Goal: Information Seeking & Learning: Learn about a topic

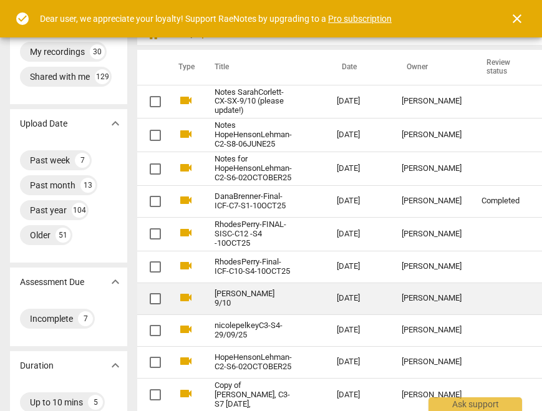
scroll to position [37, 0]
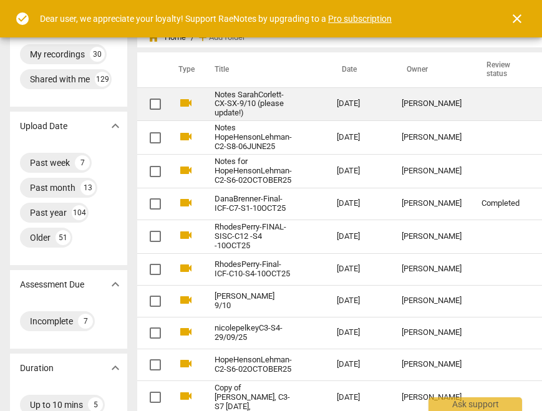
click at [409, 104] on div "[PERSON_NAME]" at bounding box center [432, 103] width 60 height 9
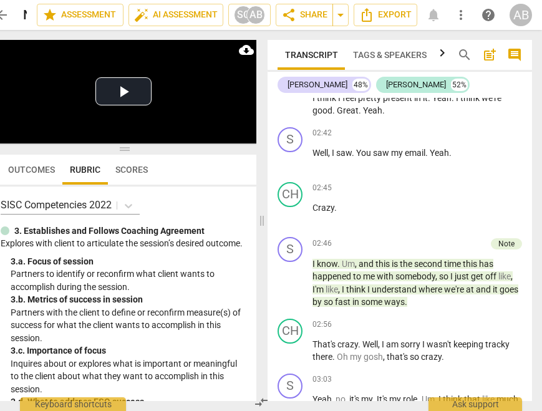
scroll to position [1771, 0]
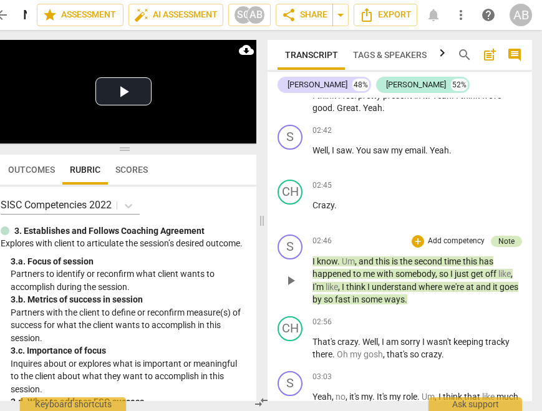
click at [499, 236] on div "Note" at bounding box center [506, 241] width 16 height 11
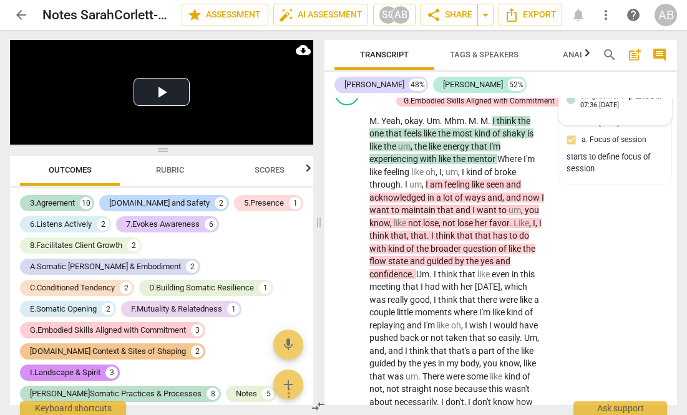
scroll to position [8332, 0]
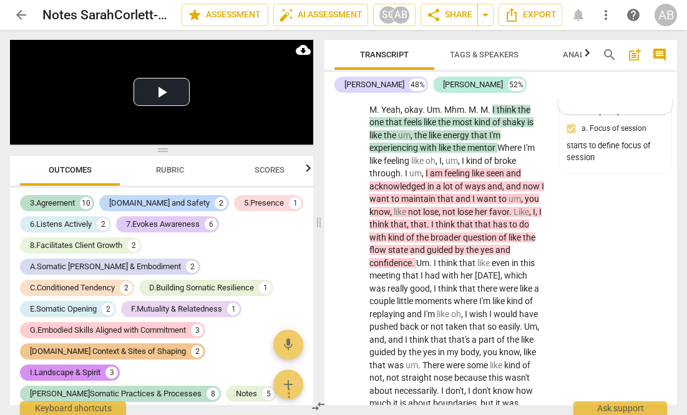
click at [541, 74] on div "3.Agreement Anela Barboza Seliskar 05:44 10-12-2025 a. Focus of session" at bounding box center [614, 51] width 97 height 46
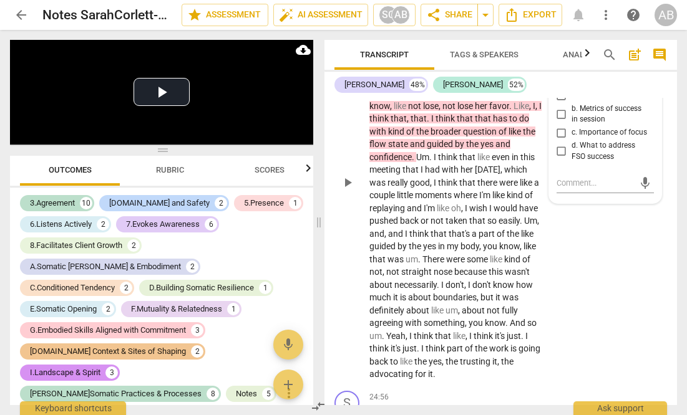
scroll to position [8506, 0]
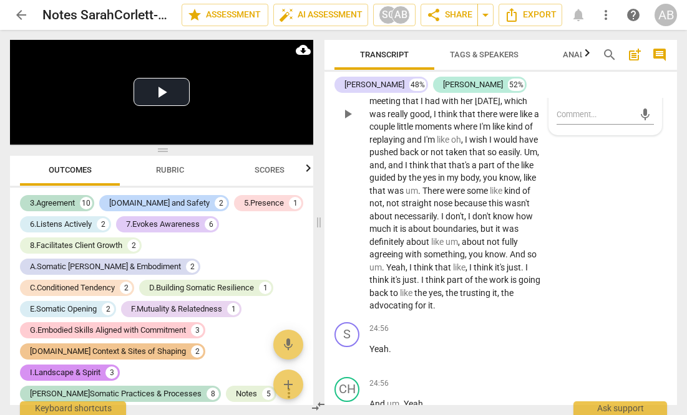
click at [541, 301] on div "CH play_arrow pause 22:56 + Add competency 3.Agreement G.Embodied Skills Aligne…" at bounding box center [500, 104] width 352 height 428
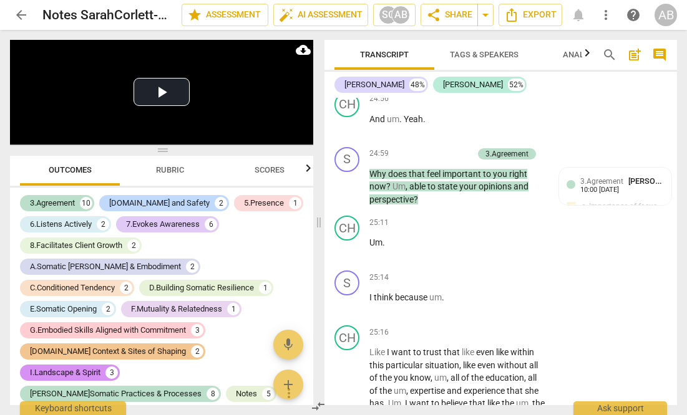
scroll to position [8794, 0]
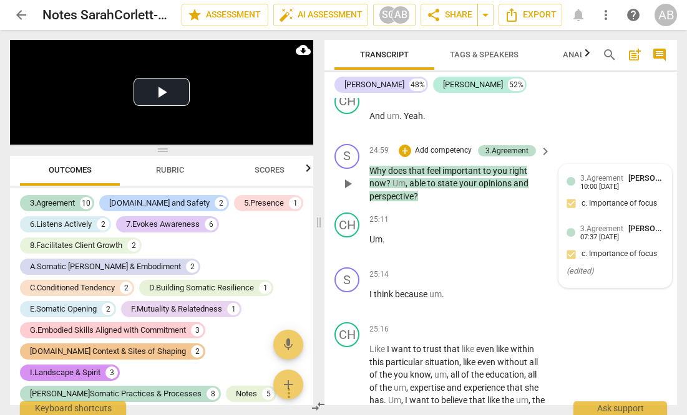
click at [541, 218] on div "3.Agreement Sarah Corlett 10:00 10-06-2025 c. Importance of focus" at bounding box center [614, 195] width 97 height 46
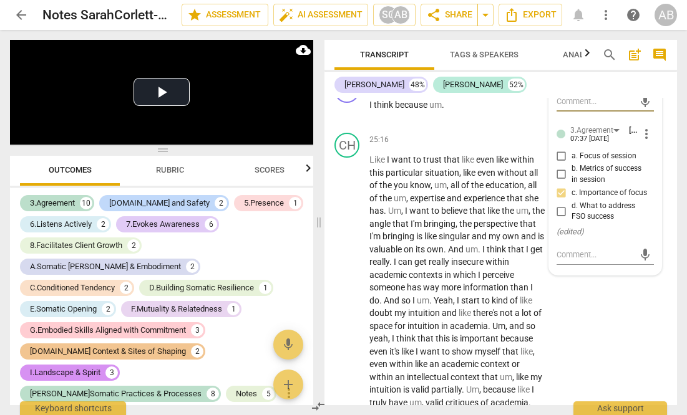
scroll to position [9080, 0]
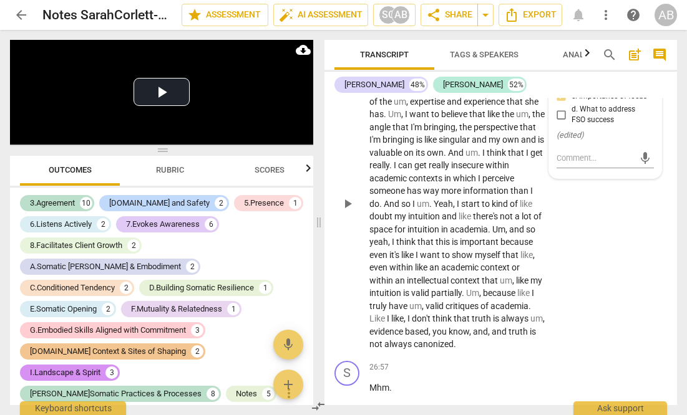
click at [518, 337] on p "Like I want to trust that like even like within this particular situation , lik…" at bounding box center [456, 204] width 175 height 294
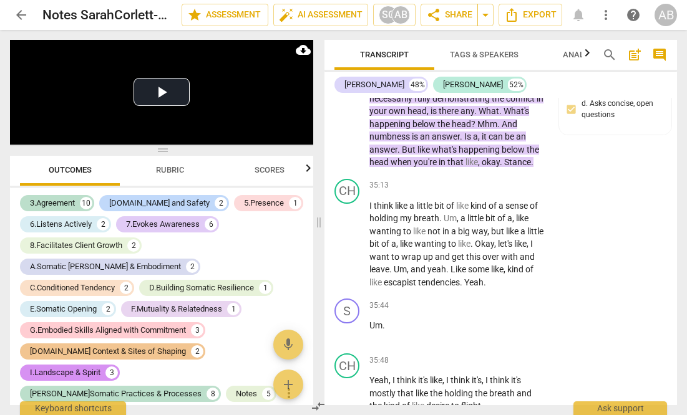
scroll to position [11961, 0]
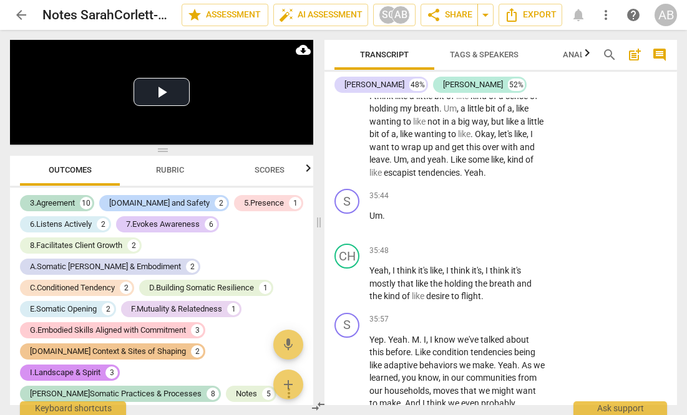
click at [7, 17] on header "arrow_back Notes SarahCorlett-CX-SX-9/10 (please update!) edit star Assessment …" at bounding box center [343, 15] width 687 height 30
click at [11, 16] on span "arrow_back" at bounding box center [21, 14] width 22 height 15
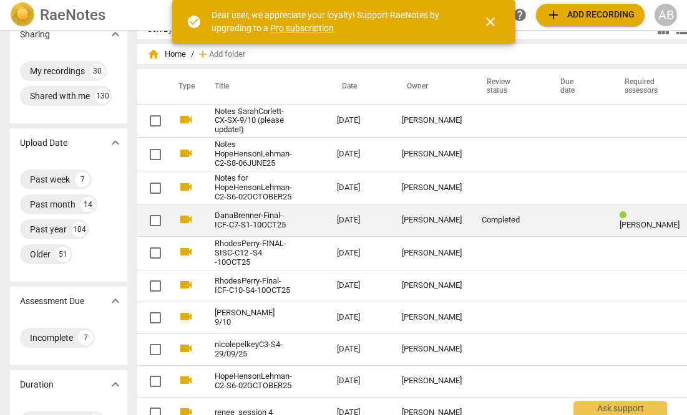
scroll to position [15, 0]
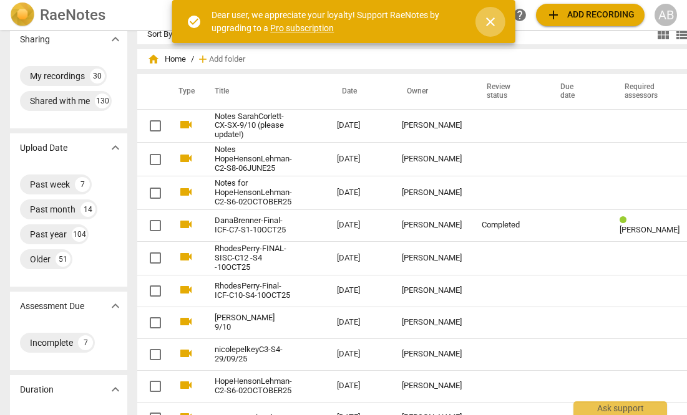
click at [493, 22] on span "close" at bounding box center [490, 21] width 15 height 15
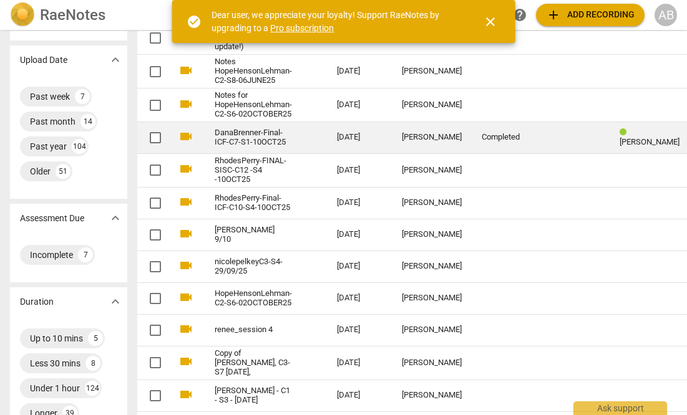
scroll to position [106, 0]
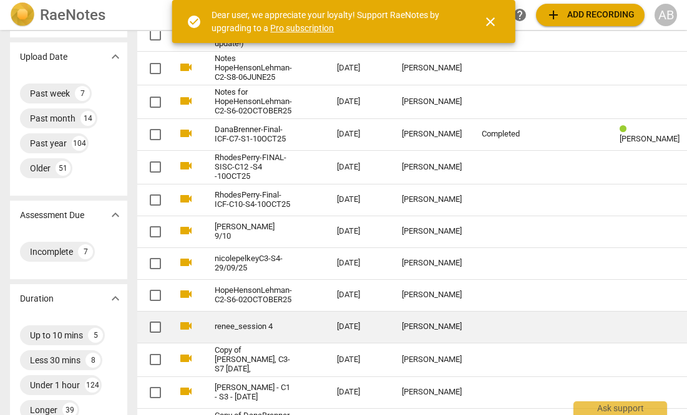
click at [231, 324] on link "renee_session 4" at bounding box center [252, 326] width 77 height 9
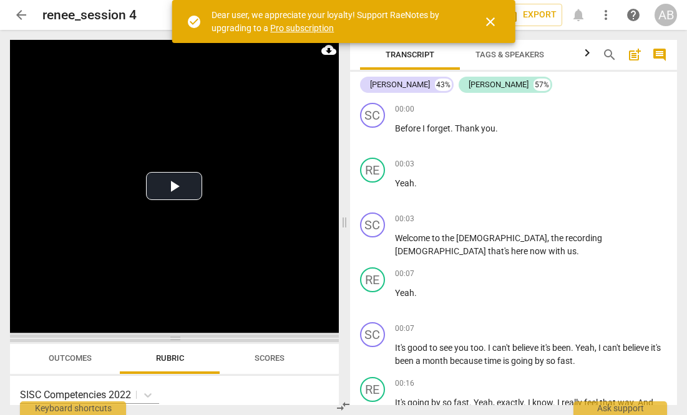
drag, startPoint x: 176, startPoint y: 147, endPoint x: 178, endPoint y: 335, distance: 188.3
click at [178, 335] on span at bounding box center [174, 338] width 329 height 7
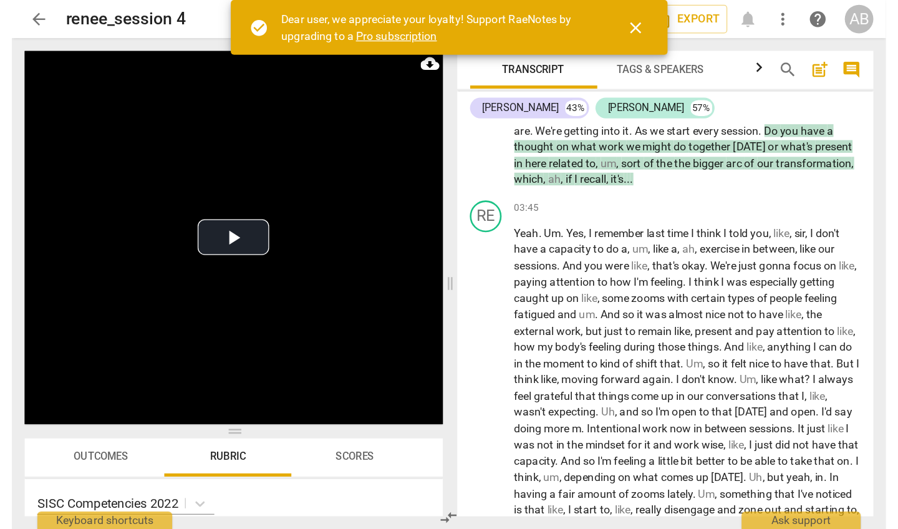
scroll to position [1274, 0]
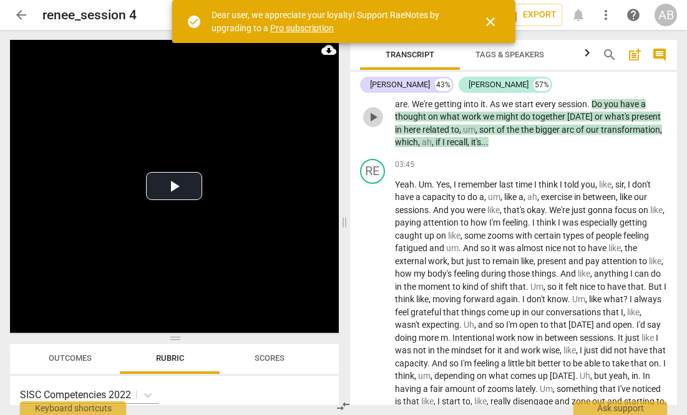
click at [374, 125] on span "play_arrow" at bounding box center [372, 117] width 15 height 15
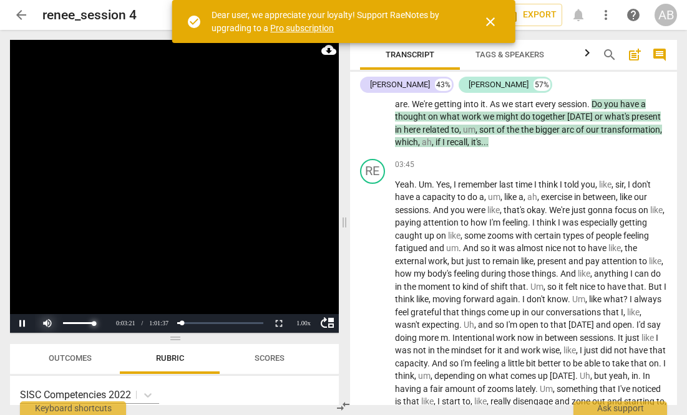
click at [51, 317] on div at bounding box center [72, 323] width 75 height 19
click at [70, 323] on div "volume level" at bounding box center [78, 323] width 31 height 2
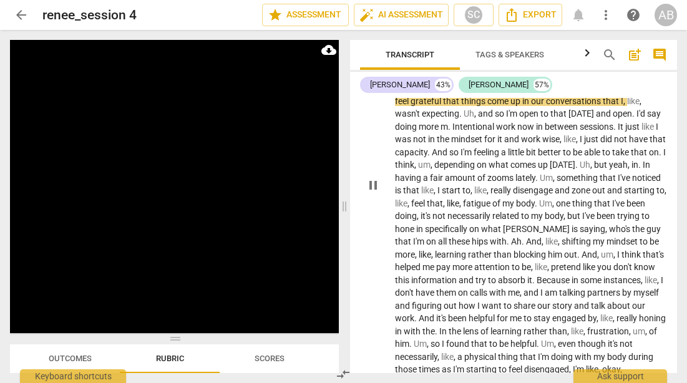
scroll to position [1506, 0]
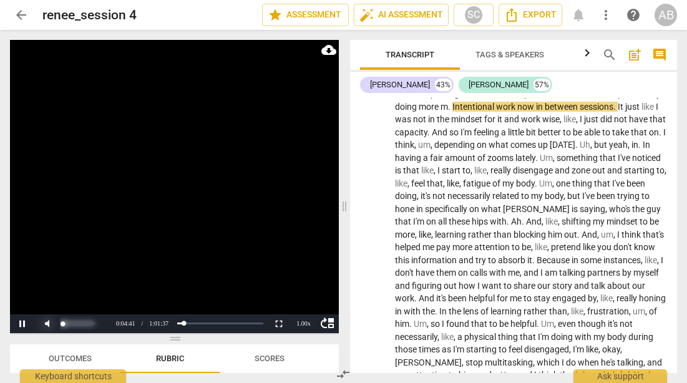
drag, startPoint x: 71, startPoint y: 324, endPoint x: 62, endPoint y: 324, distance: 8.8
click at [63, 324] on div "volume level" at bounding box center [63, 323] width 0 height 2
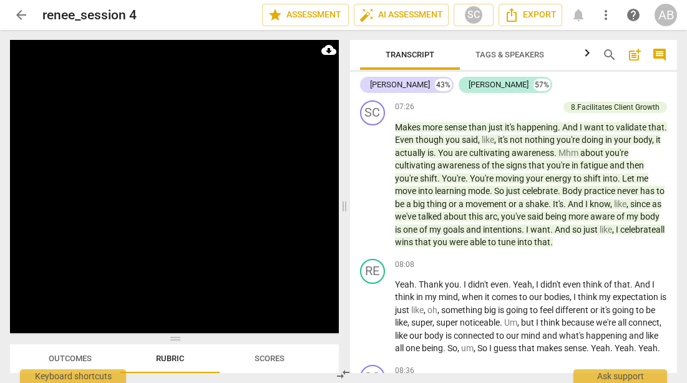
scroll to position [2122, 0]
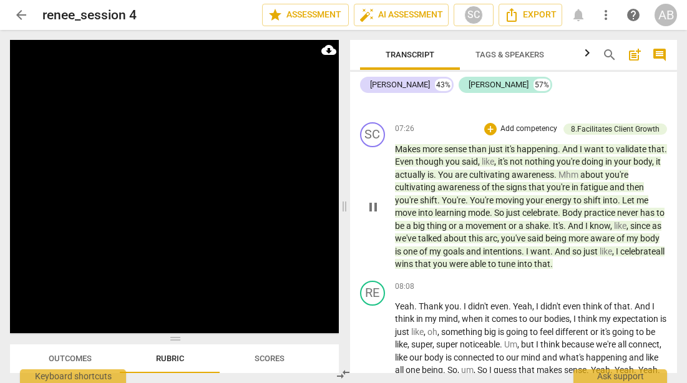
click at [648, 154] on span "that" at bounding box center [656, 149] width 16 height 10
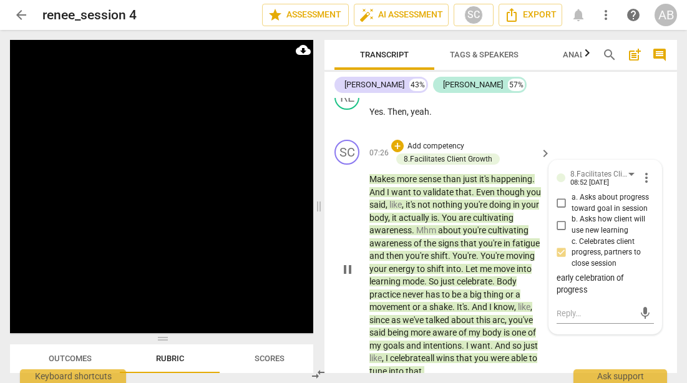
scroll to position [2874, 0]
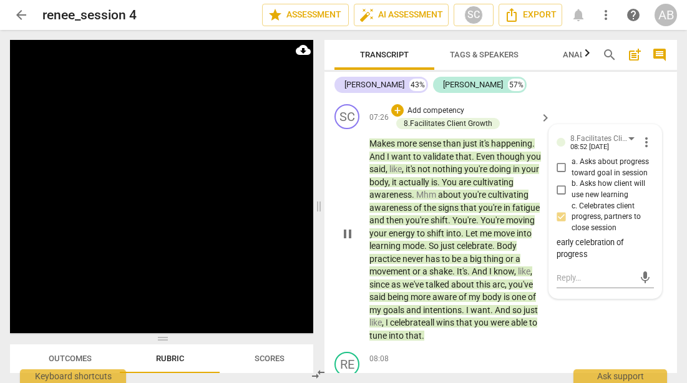
click at [378, 161] on p "Makes more sense than just it's happening . And I want to validate that . Even …" at bounding box center [456, 239] width 175 height 205
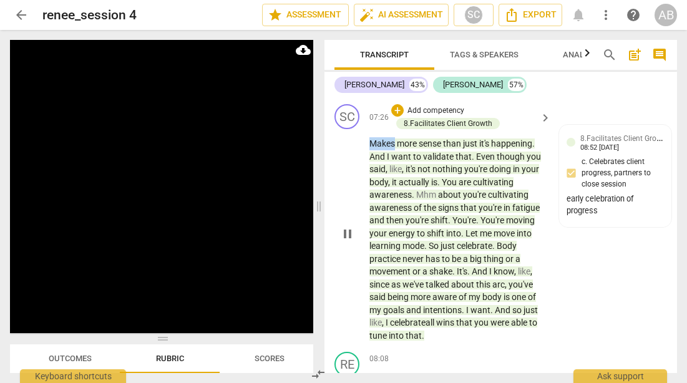
click at [378, 161] on p "Makes more sense than just it's happening . And I want to validate that . Even …" at bounding box center [456, 239] width 175 height 205
click at [377, 162] on p "Makes more sense than just it's happening . And I want to validate that . Even …" at bounding box center [456, 239] width 175 height 205
click at [347, 241] on span "pause" at bounding box center [347, 233] width 15 height 15
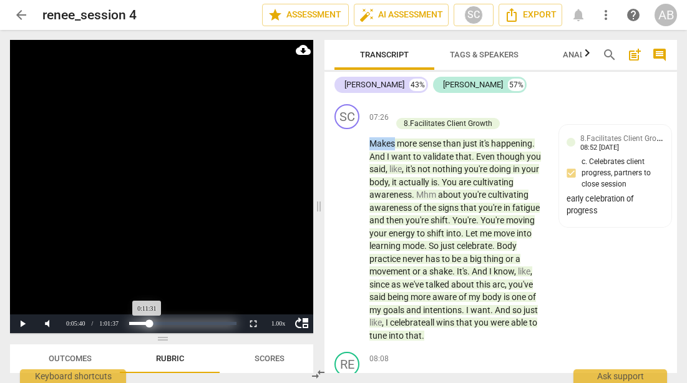
click at [149, 322] on div "Loaded : 0% Progress : 18.71%" at bounding box center [182, 323] width 107 height 3
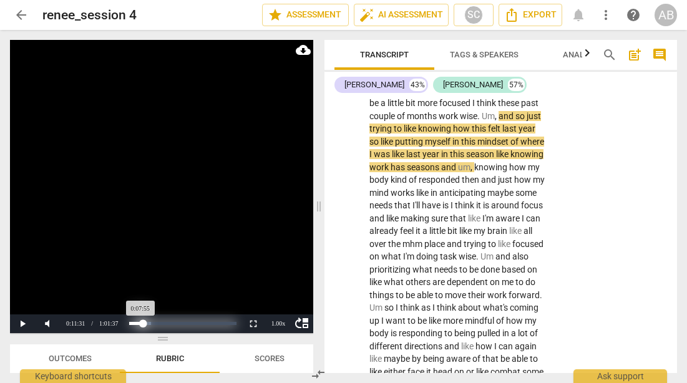
click at [143, 322] on div "Progress : 12.87%" at bounding box center [136, 323] width 14 height 3
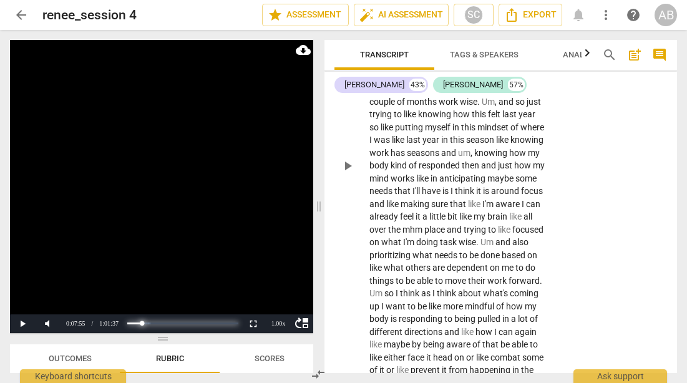
scroll to position [4416, 0]
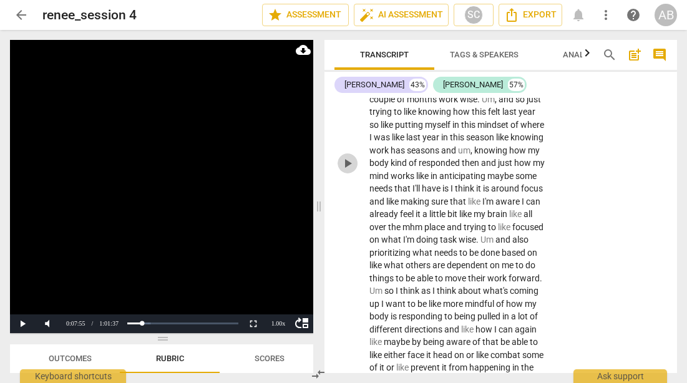
click at [353, 156] on span "play_arrow" at bounding box center [347, 163] width 15 height 15
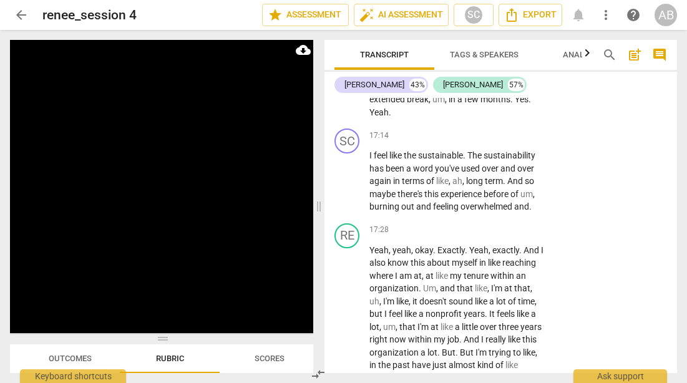
scroll to position [6182, 0]
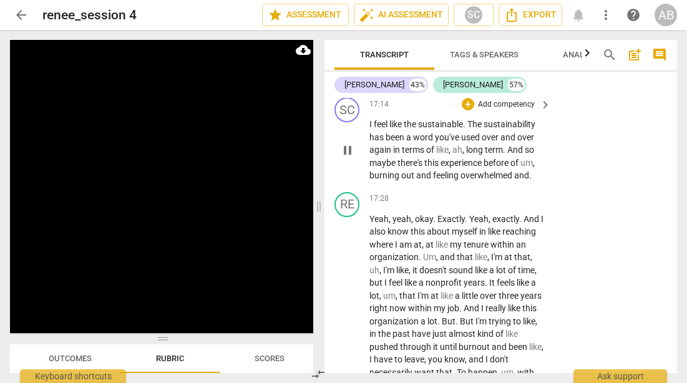
click at [397, 155] on span "in" at bounding box center [397, 150] width 9 height 10
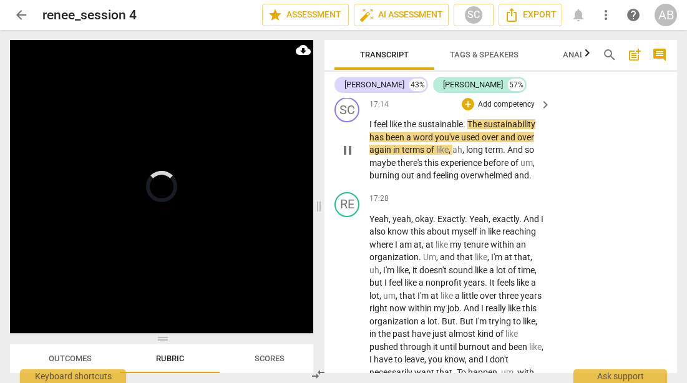
click at [397, 155] on span "in" at bounding box center [397, 150] width 9 height 10
click at [469, 129] on span "The" at bounding box center [475, 124] width 16 height 10
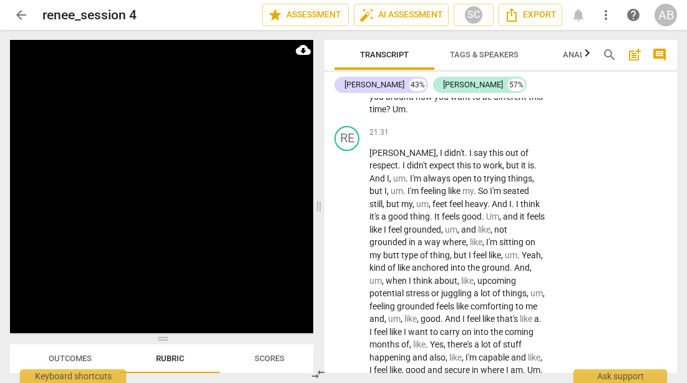
scroll to position [7658, 0]
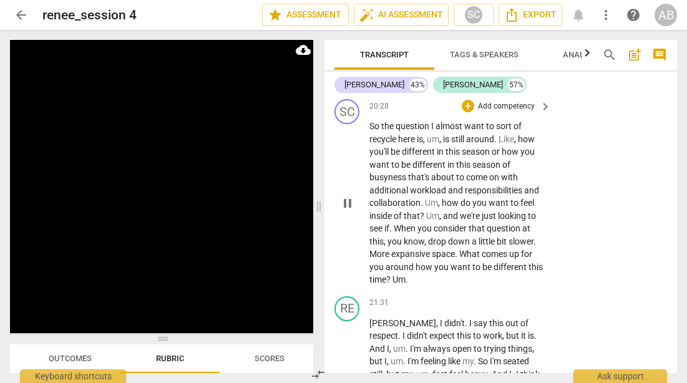
click at [400, 184] on p "So the question I almost want to sort of recycle here is , um , is still around…" at bounding box center [456, 203] width 175 height 166
click at [393, 145] on p "So the question I almost want to sort of recycle here is , um , is still around…" at bounding box center [456, 203] width 175 height 166
click at [388, 131] on span "the" at bounding box center [388, 126] width 14 height 10
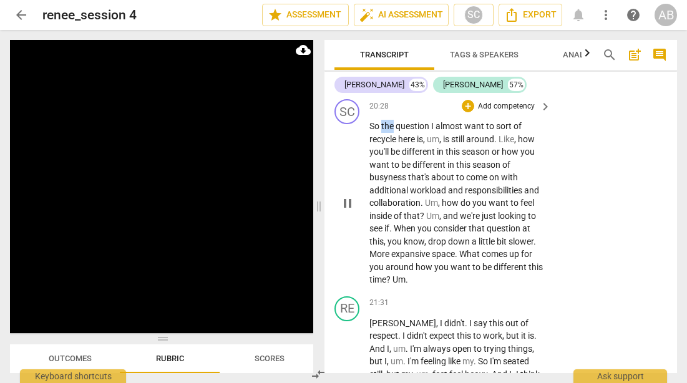
click at [388, 131] on span "the" at bounding box center [388, 126] width 14 height 10
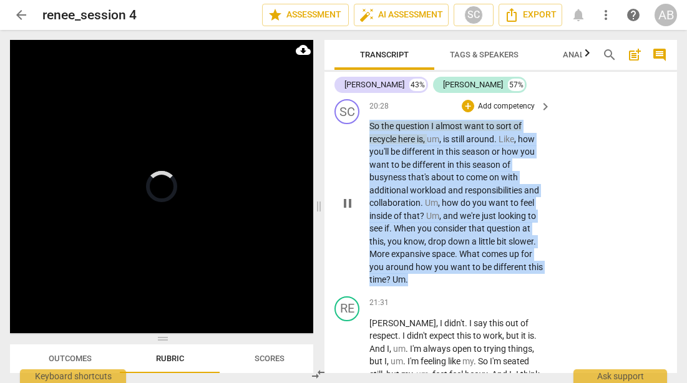
click at [388, 131] on span "the" at bounding box center [388, 126] width 14 height 10
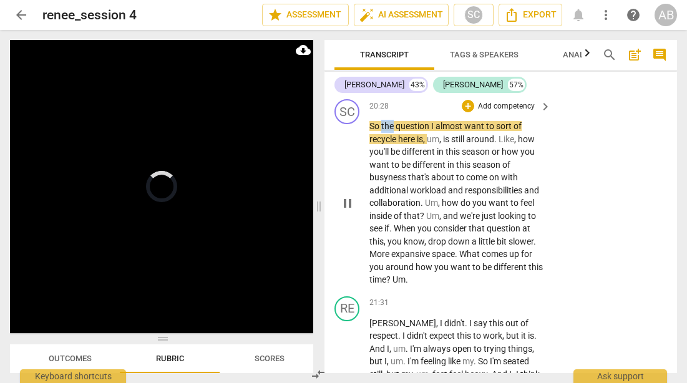
click at [388, 131] on span "the" at bounding box center [388, 126] width 14 height 10
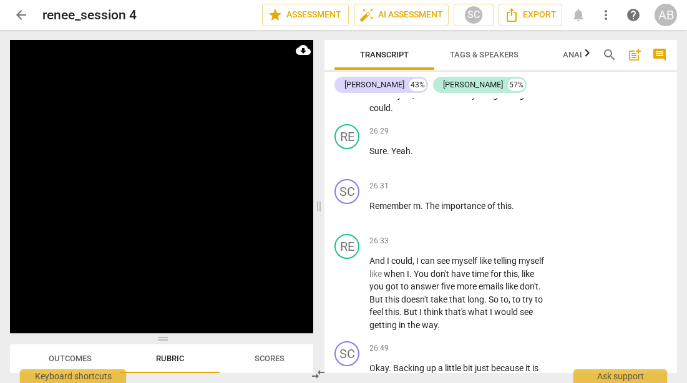
scroll to position [9337, 0]
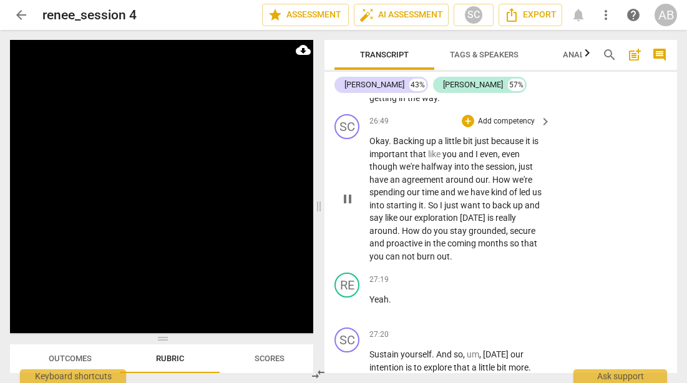
click at [385, 146] on span "Okay" at bounding box center [378, 141] width 19 height 10
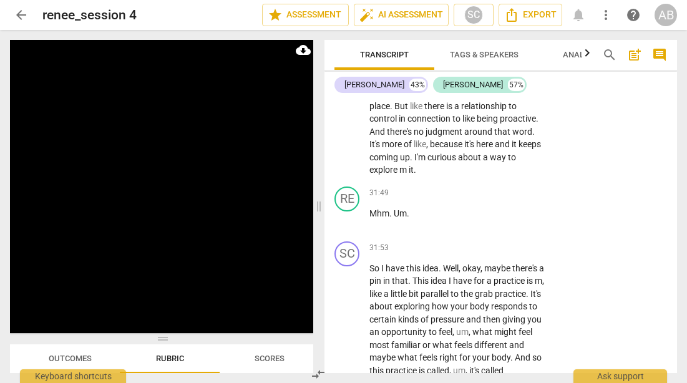
scroll to position [11241, 0]
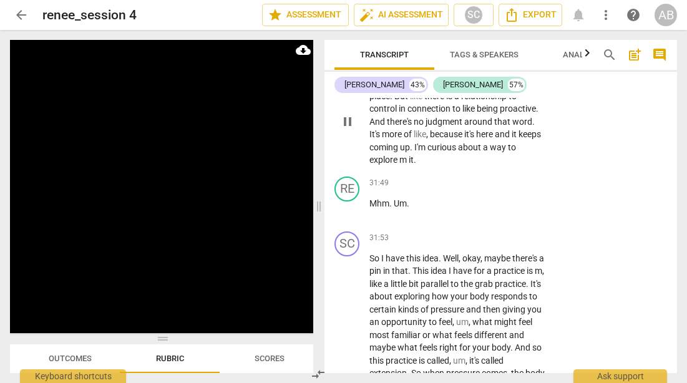
click at [387, 88] on span "you're" at bounding box center [399, 83] width 25 height 10
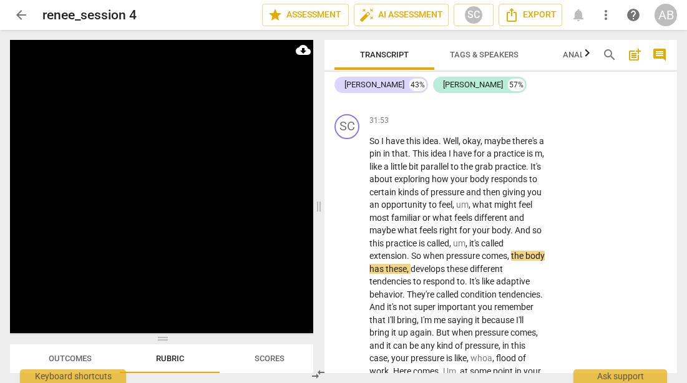
scroll to position [11359, 0]
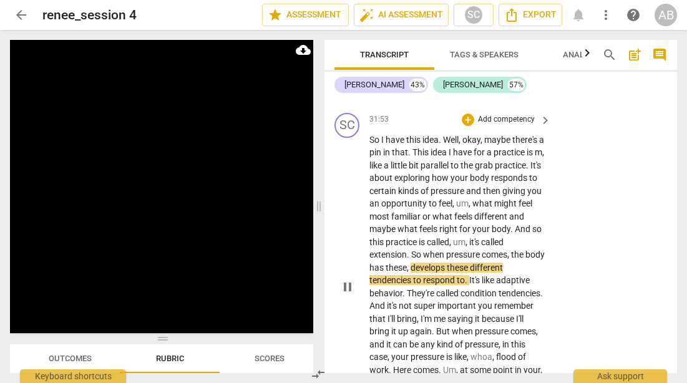
click at [380, 210] on p "So I have this idea . Well , okay , maybe there's a pin in that . This idea I h…" at bounding box center [456, 286] width 175 height 307
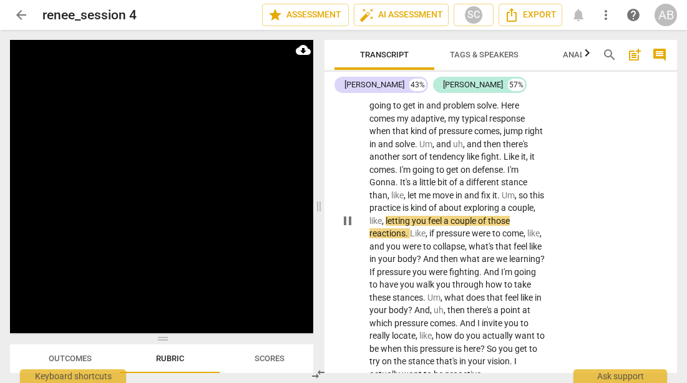
scroll to position [11814, 0]
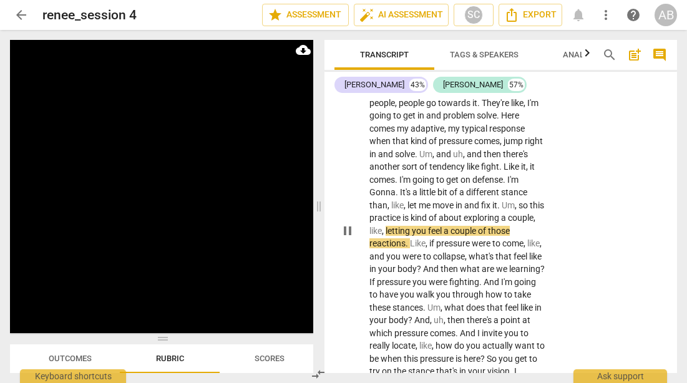
click at [377, 82] on span "Um" at bounding box center [375, 77] width 13 height 10
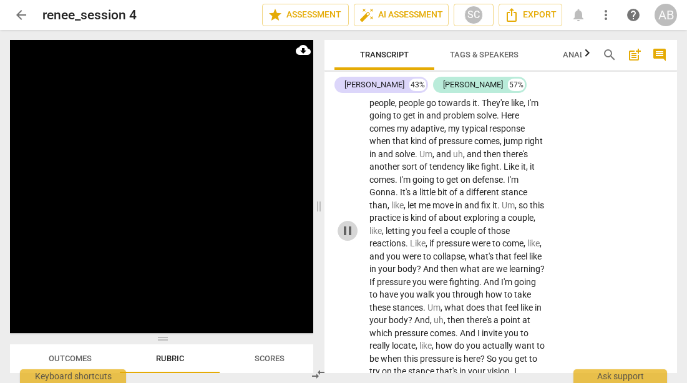
click at [345, 238] on span "pause" at bounding box center [347, 230] width 15 height 15
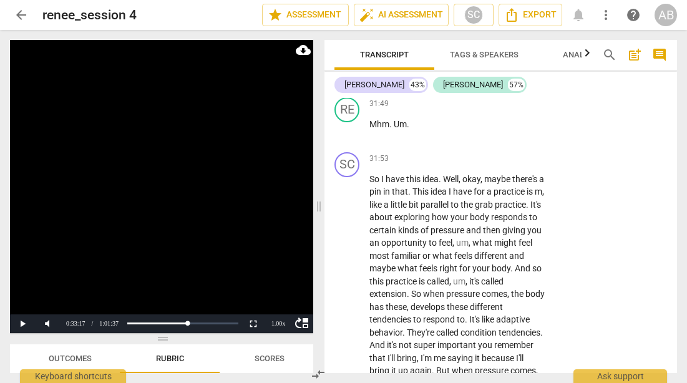
scroll to position [11366, 0]
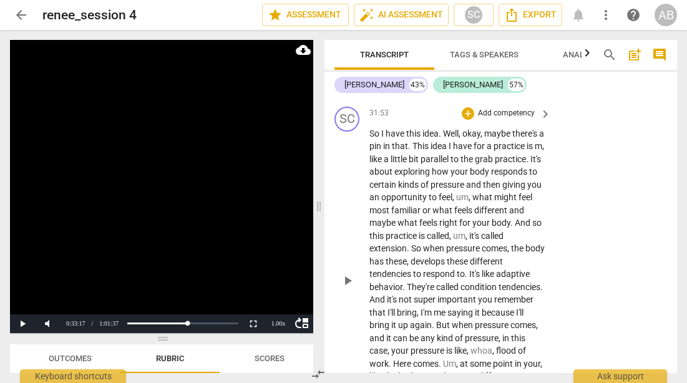
click at [373, 138] on span "So" at bounding box center [375, 133] width 12 height 10
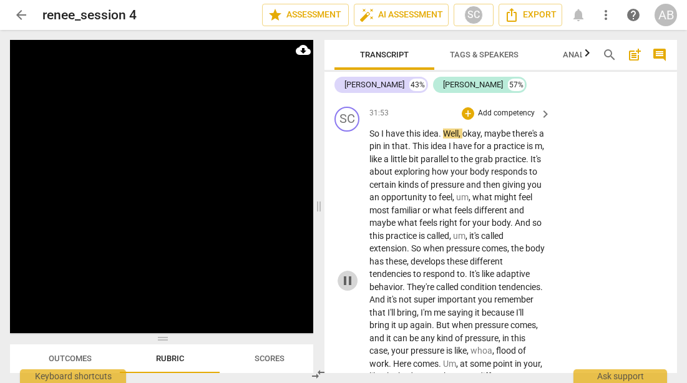
click at [345, 288] on span "pause" at bounding box center [347, 280] width 15 height 15
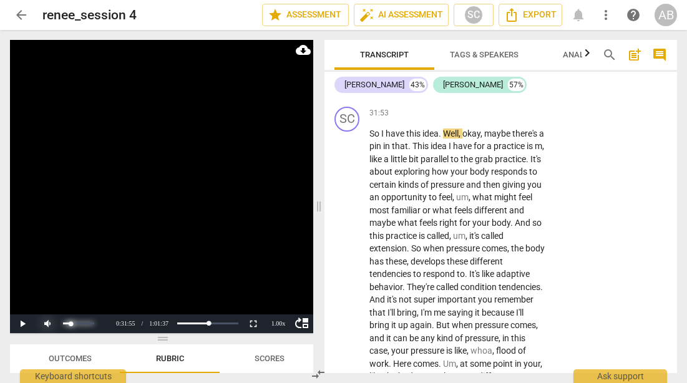
click at [71, 323] on div "volume level" at bounding box center [78, 323] width 31 height 2
click at [75, 323] on div "volume level" at bounding box center [78, 323] width 31 height 2
click at [20, 323] on button "Play" at bounding box center [22, 323] width 25 height 19
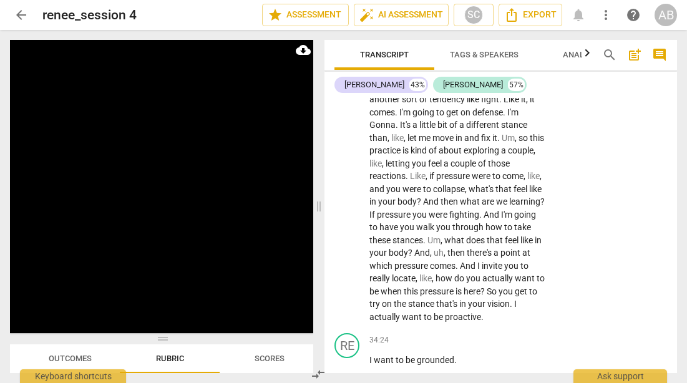
scroll to position [11884, 0]
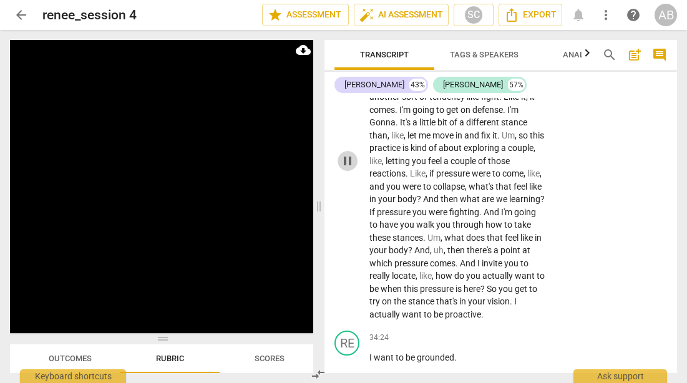
click at [349, 168] on span "pause" at bounding box center [347, 160] width 15 height 15
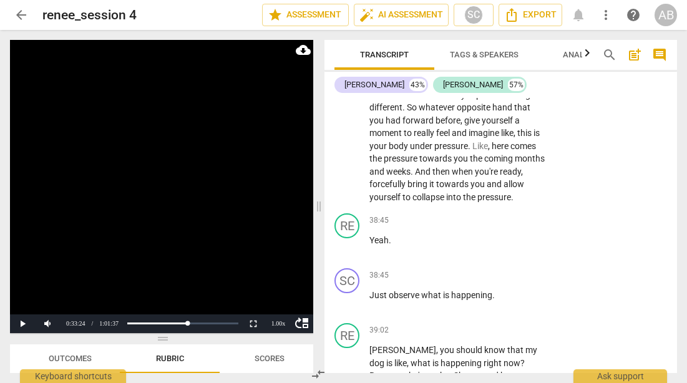
scroll to position [14142, 0]
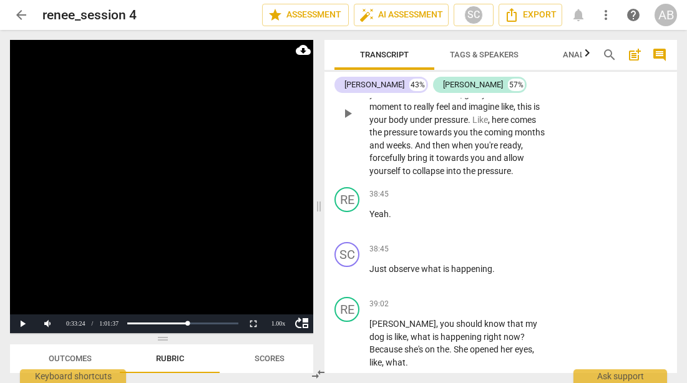
click at [345, 121] on span "play_arrow" at bounding box center [347, 113] width 15 height 15
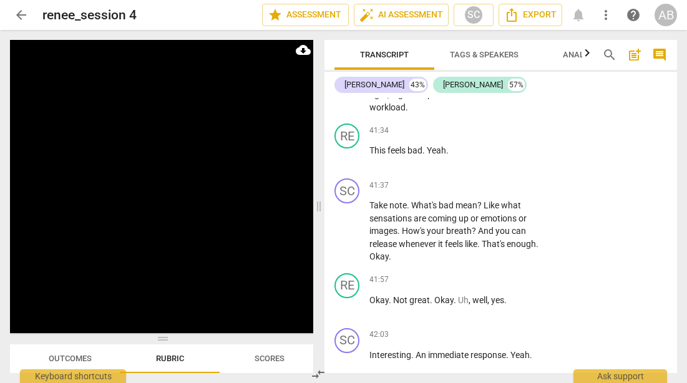
scroll to position [15465, 0]
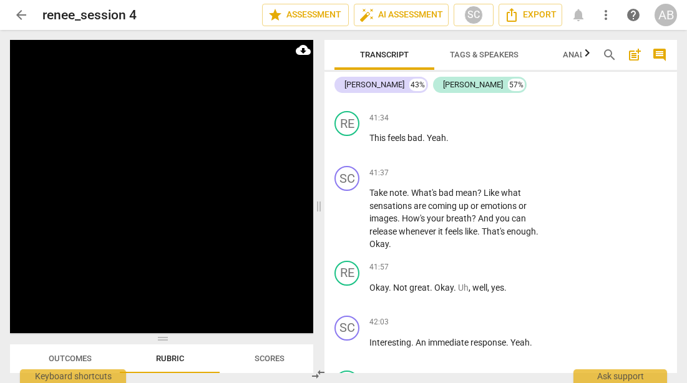
click at [389, 87] on span "," at bounding box center [389, 82] width 4 height 10
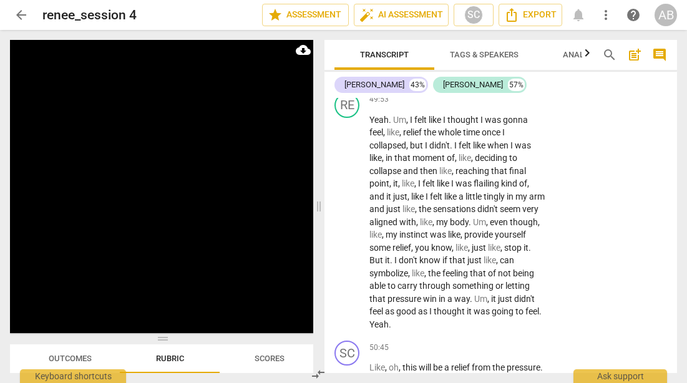
scroll to position [18364, 0]
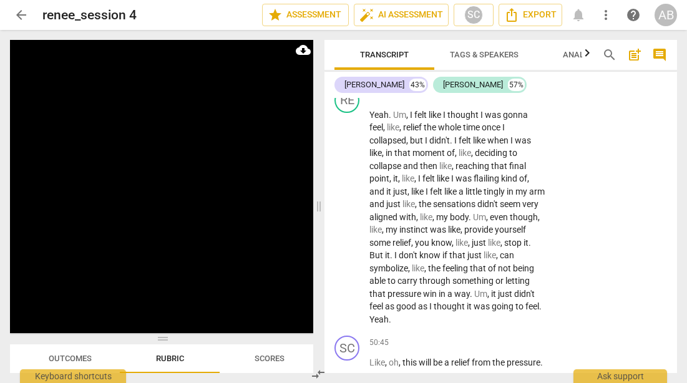
click at [382, 64] on span "Can" at bounding box center [377, 59] width 17 height 10
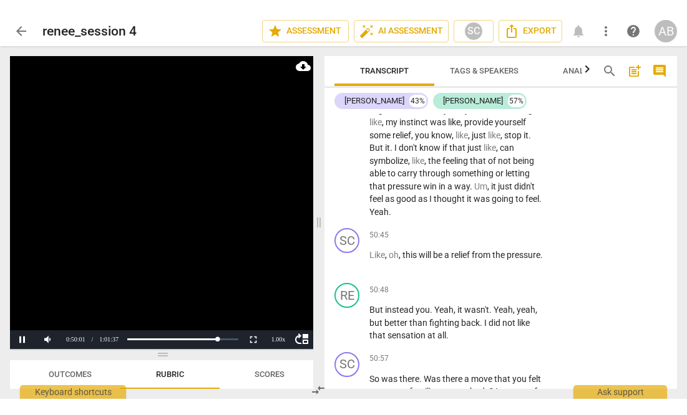
scroll to position [18487, 0]
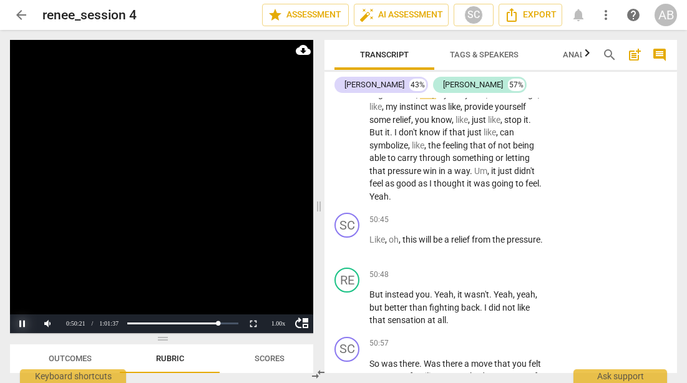
click at [22, 321] on button "Pause" at bounding box center [22, 323] width 25 height 19
